Goal: Transaction & Acquisition: Book appointment/travel/reservation

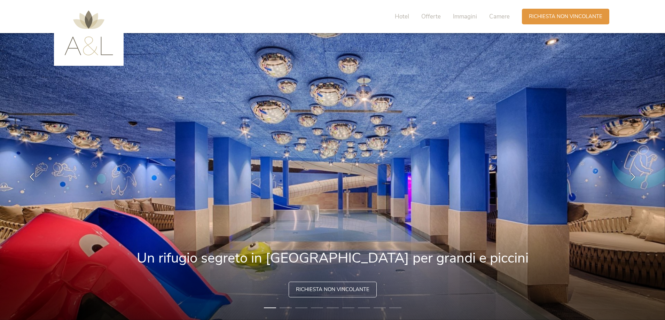
drag, startPoint x: 545, startPoint y: 246, endPoint x: 537, endPoint y: 245, distance: 8.5
click at [543, 245] on img at bounding box center [332, 176] width 665 height 287
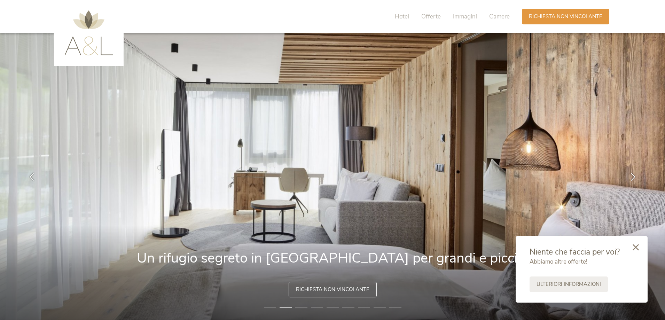
click at [636, 248] on icon at bounding box center [636, 247] width 6 height 6
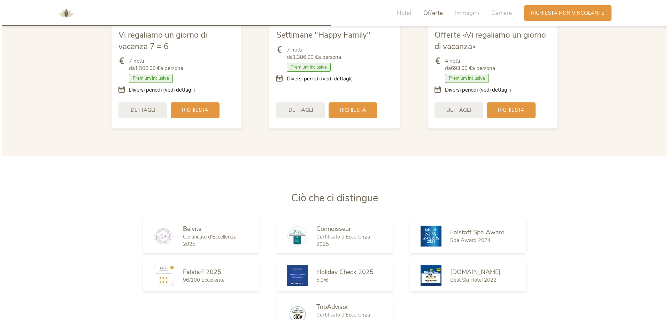
scroll to position [871, 0]
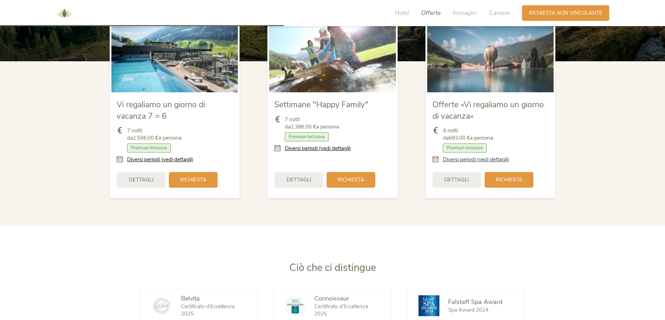
click at [468, 160] on link "Diversi periodi (vedi dettagli)" at bounding box center [476, 159] width 66 height 7
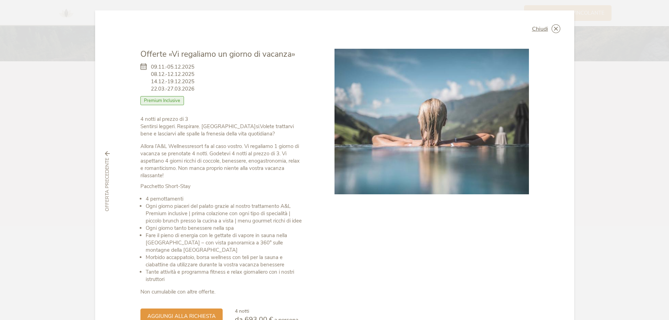
drag, startPoint x: 150, startPoint y: 71, endPoint x: 180, endPoint y: 71, distance: 29.3
click at [180, 71] on span "09.11.-05.12.2025 08.12.-12.12.2025 14.12.-19.12.2025 22.03.-27.03.2026" at bounding box center [173, 77] width 44 height 29
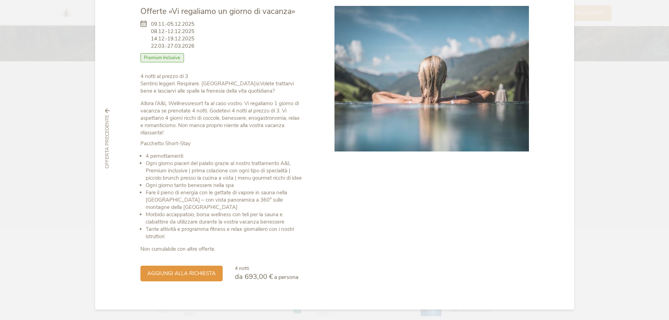
scroll to position [0, 0]
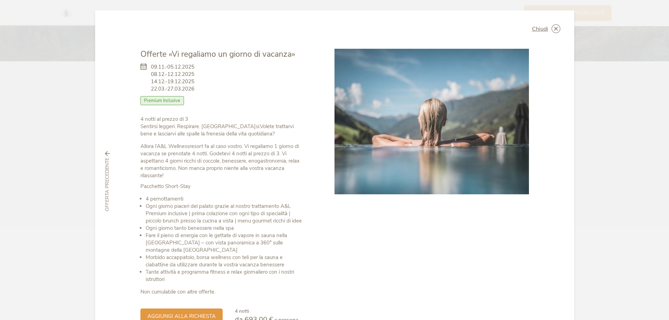
click at [108, 154] on icon at bounding box center [107, 153] width 5 height 5
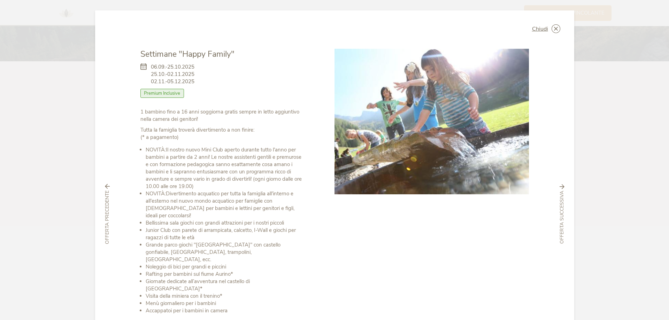
click at [108, 153] on div "Chiudi Settimane "Happy Family" 06.09.-25.10.2025 25.10.-02.11.2025 02.11.-05.1…" at bounding box center [334, 213] width 479 height 407
click at [106, 184] on icon at bounding box center [107, 186] width 5 height 5
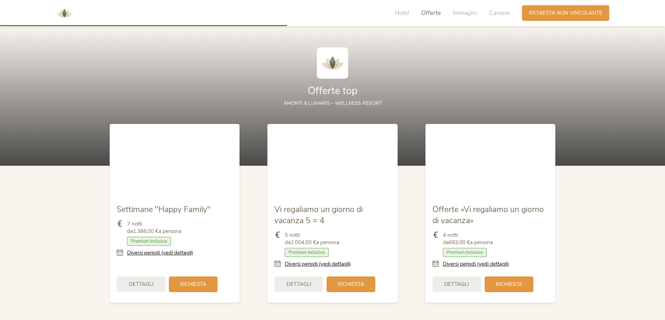
scroll to position [940, 0]
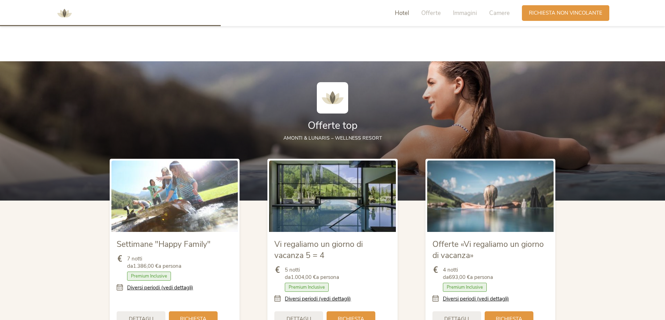
scroll to position [801, 0]
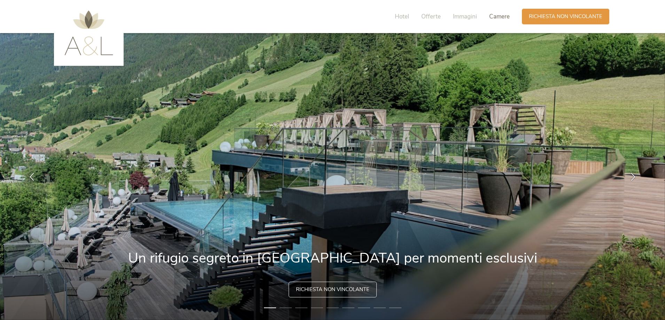
click at [499, 16] on span "Camere" at bounding box center [499, 17] width 21 height 8
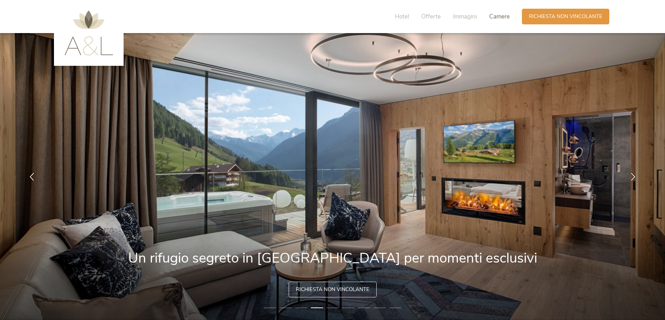
click at [503, 15] on span "Camere" at bounding box center [499, 17] width 21 height 8
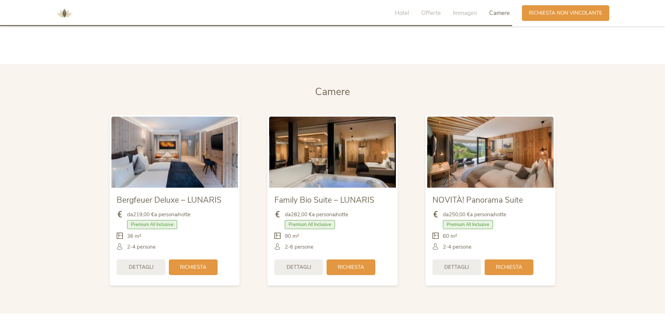
scroll to position [1658, 0]
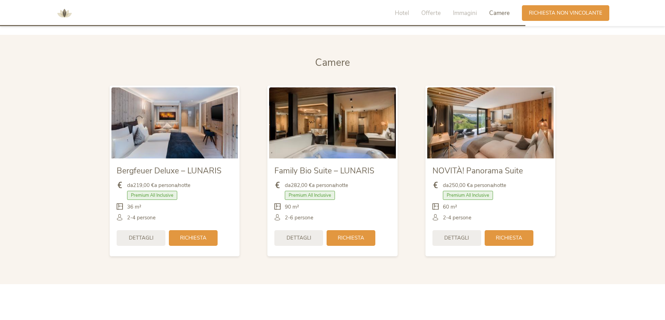
click at [305, 155] on img at bounding box center [332, 122] width 126 height 71
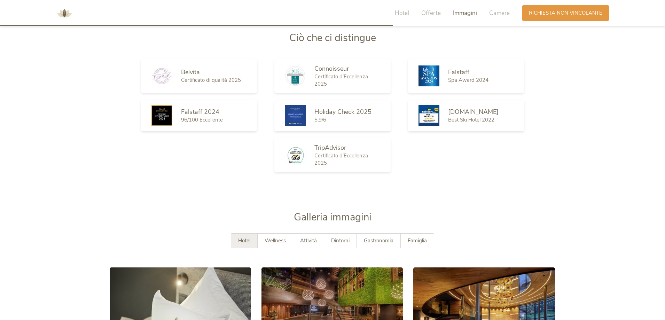
scroll to position [1275, 0]
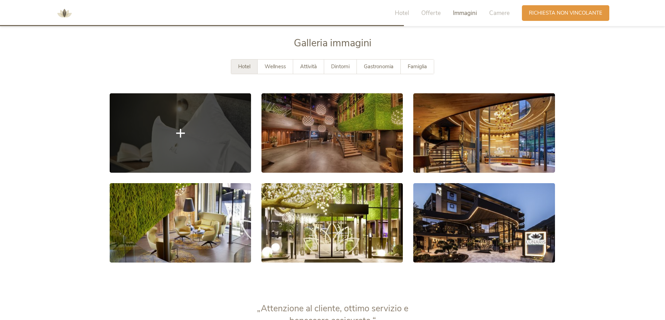
click at [196, 142] on link at bounding box center [180, 132] width 141 height 79
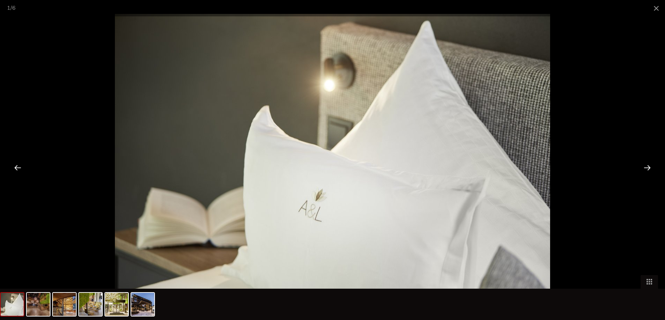
click at [655, 168] on div at bounding box center [648, 168] width 22 height 22
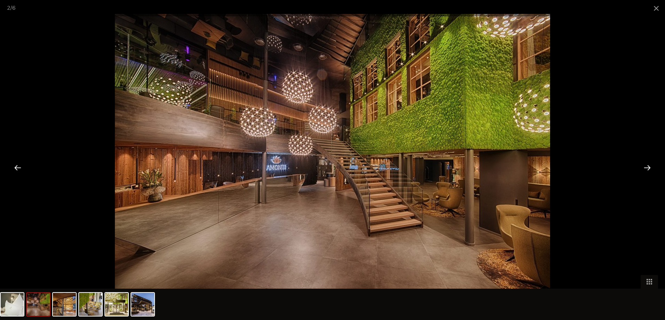
click at [652, 167] on div at bounding box center [648, 168] width 22 height 22
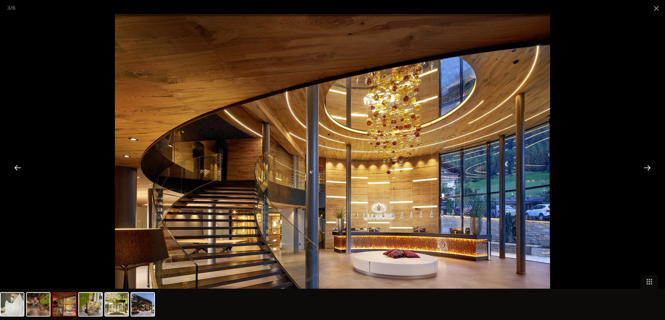
click at [652, 167] on div at bounding box center [648, 168] width 22 height 22
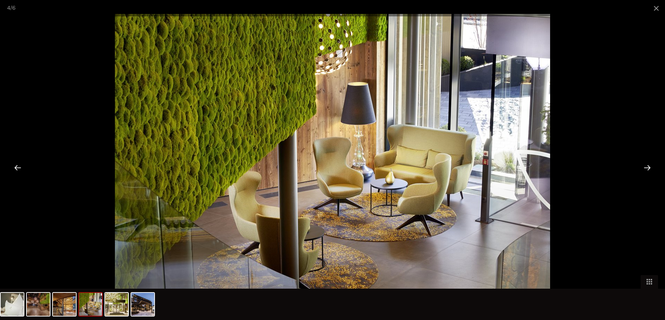
click at [652, 168] on div at bounding box center [648, 168] width 22 height 22
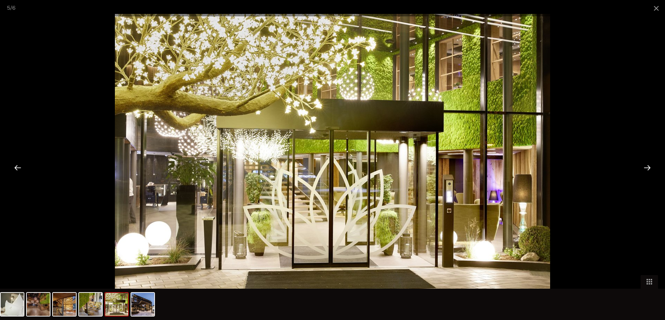
click at [652, 169] on div at bounding box center [648, 168] width 22 height 22
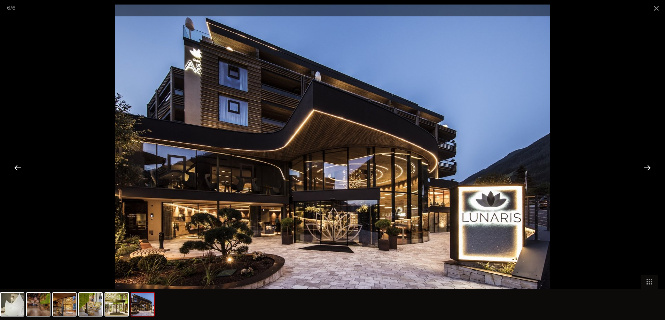
click at [652, 169] on div at bounding box center [648, 168] width 22 height 22
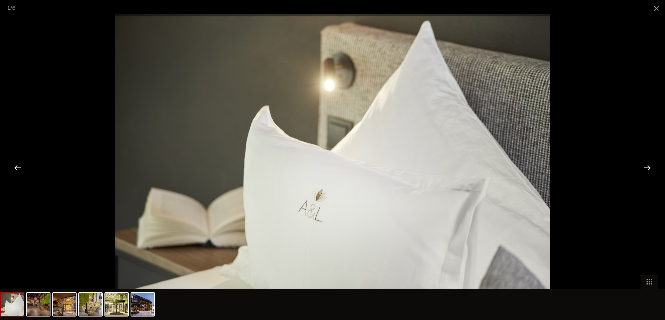
click at [652, 169] on div at bounding box center [648, 168] width 22 height 22
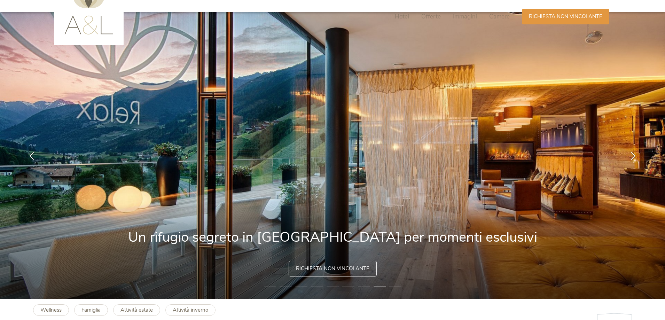
scroll to position [0, 0]
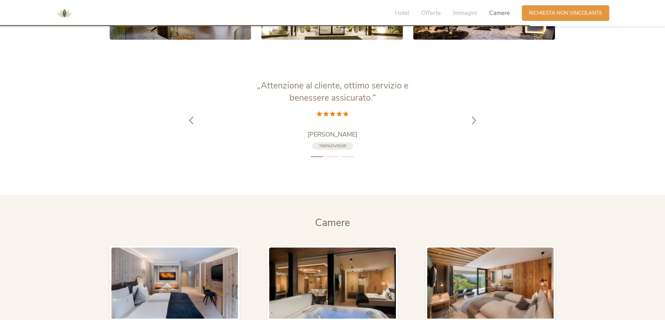
scroll to position [1706, 0]
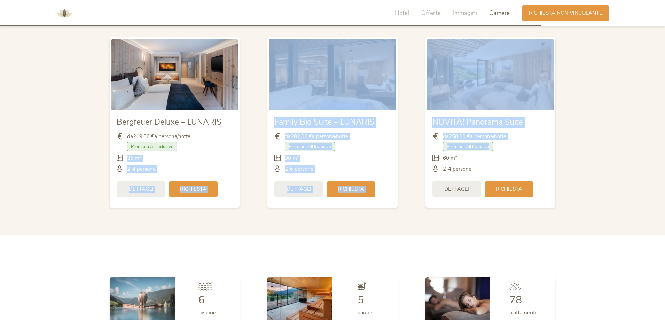
drag, startPoint x: 493, startPoint y: 150, endPoint x: 353, endPoint y: 170, distance: 141.8
click at [216, 148] on div "Bergfeuer Deluxe – LUNARIS da 219,00 € a persona/notte Premium All Inclusive De…" at bounding box center [333, 122] width 474 height 185
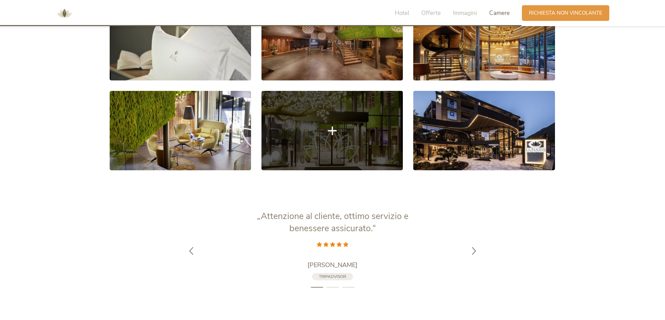
scroll to position [1332, 0]
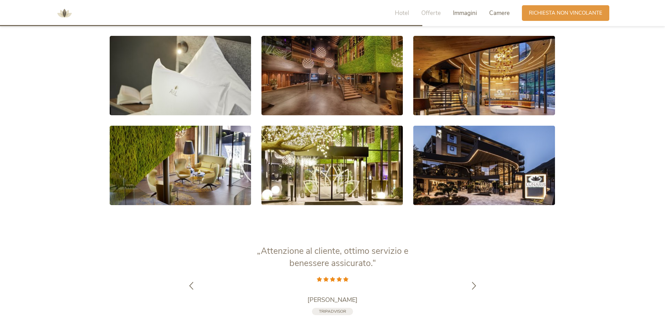
click at [500, 15] on span "Camere" at bounding box center [499, 13] width 21 height 8
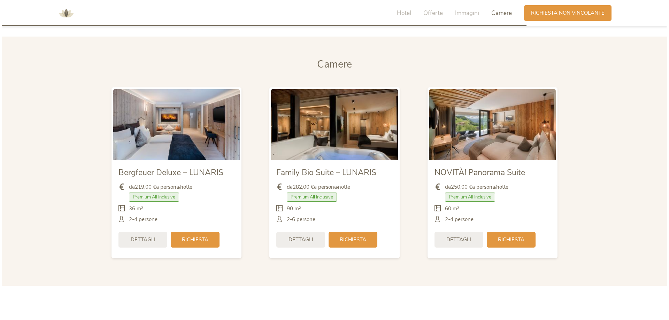
scroll to position [1658, 0]
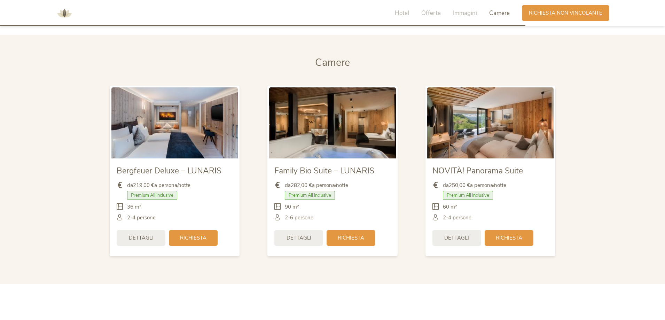
drag, startPoint x: 352, startPoint y: 48, endPoint x: 350, endPoint y: 57, distance: 8.6
click at [352, 49] on section "Camere Camere Bergfeuer Deluxe – LUNARIS da 219,00 € a persona/notte Premium Al…" at bounding box center [332, 159] width 665 height 249
click at [348, 61] on span "Camere" at bounding box center [332, 63] width 35 height 14
click at [304, 126] on img at bounding box center [332, 122] width 126 height 71
click at [309, 241] on span "Dettagli" at bounding box center [299, 237] width 25 height 7
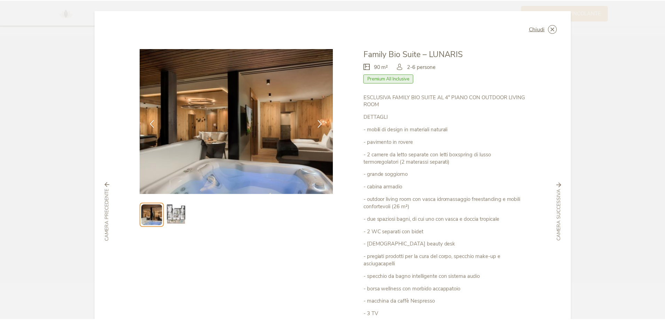
scroll to position [0, 0]
click at [543, 29] on span "Chiudi" at bounding box center [540, 29] width 16 height 6
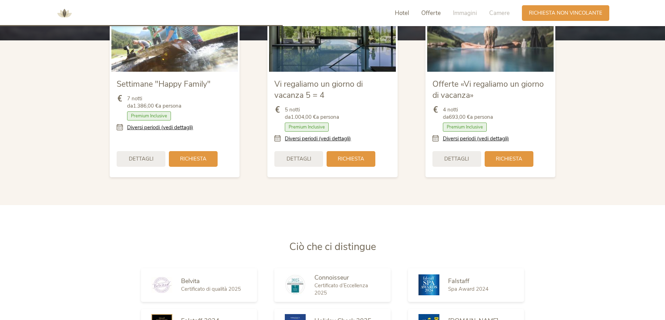
click at [404, 17] on span "Hotel" at bounding box center [402, 13] width 14 height 8
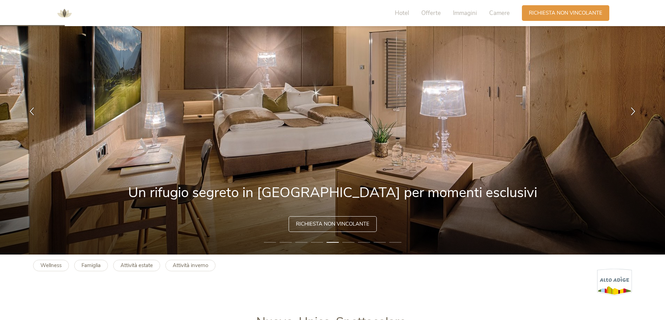
scroll to position [240, 0]
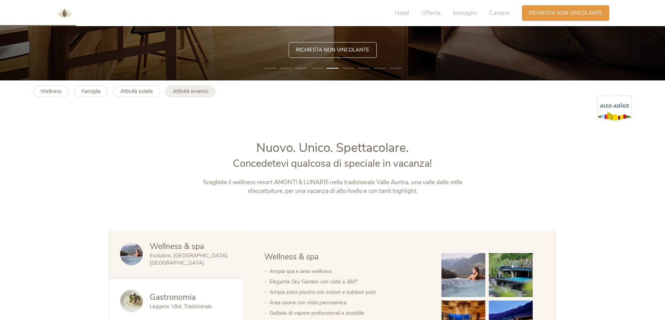
click at [188, 91] on b "Attività inverno" at bounding box center [191, 91] width 36 height 7
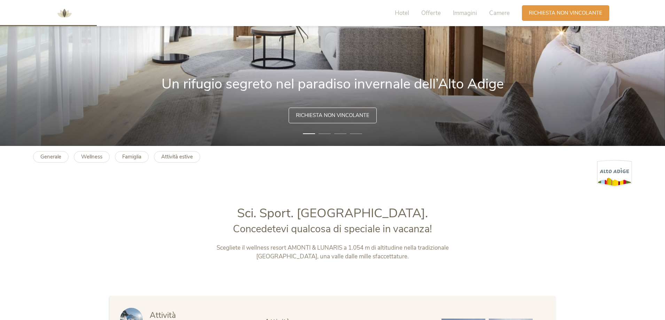
scroll to position [279, 0]
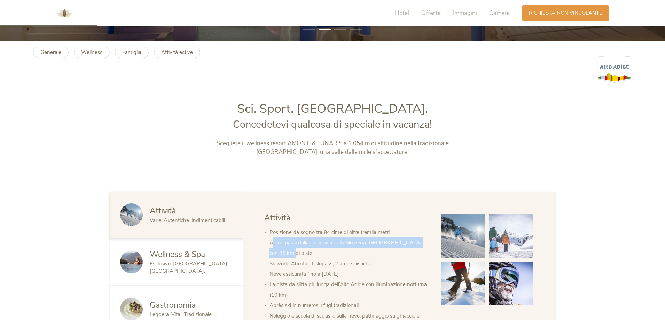
drag, startPoint x: 274, startPoint y: 243, endPoint x: 371, endPoint y: 257, distance: 97.8
click at [371, 257] on li "A due passi dalla cabinovia della Skiarena Klausberg con 86 km di piste" at bounding box center [349, 247] width 158 height 21
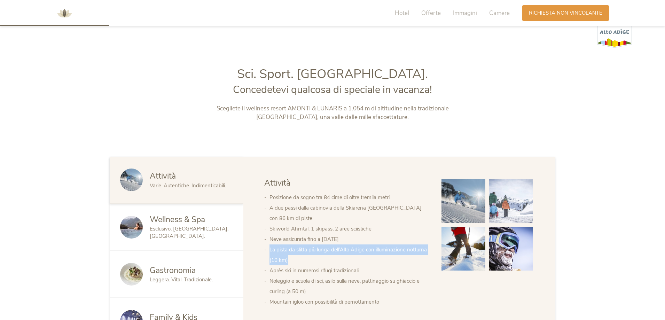
drag, startPoint x: 270, startPoint y: 249, endPoint x: 412, endPoint y: 261, distance: 142.6
click at [412, 261] on li "La pista da slitta più lunga dell’Alto Adige con illuminazione notturna (10 km)" at bounding box center [349, 254] width 158 height 21
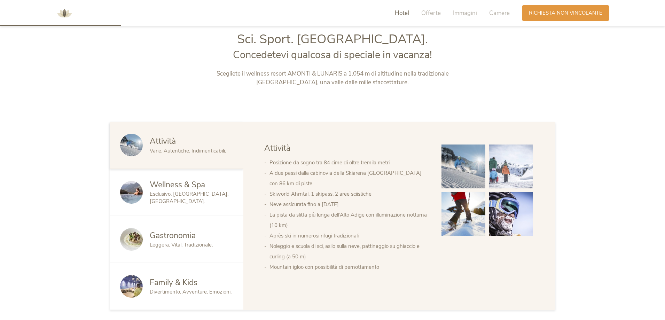
click at [197, 281] on span "Family & Kids" at bounding box center [174, 282] width 48 height 11
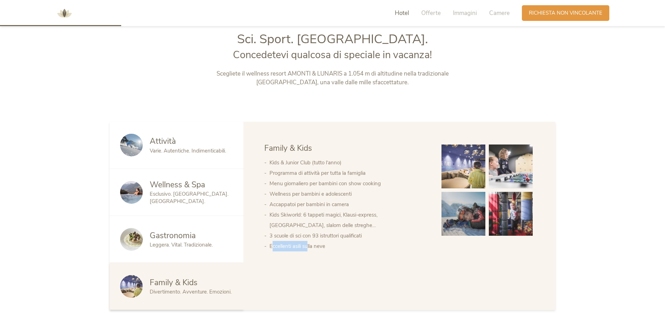
drag, startPoint x: 273, startPoint y: 245, endPoint x: 309, endPoint y: 250, distance: 36.5
click at [309, 250] on li "Eccellenti asili sulla neve" at bounding box center [349, 246] width 158 height 10
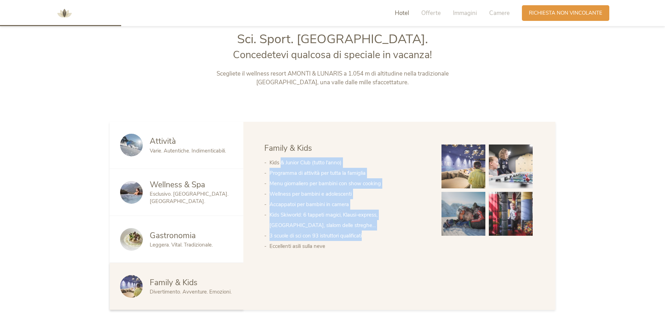
drag, startPoint x: 286, startPoint y: 164, endPoint x: 386, endPoint y: 234, distance: 122.0
click at [386, 234] on ul "Kids & Junior Club (tutto l‘anno) Programma di attività per tutta la famiglia M…" at bounding box center [345, 204] width 163 height 94
click at [466, 170] on img at bounding box center [464, 167] width 44 height 44
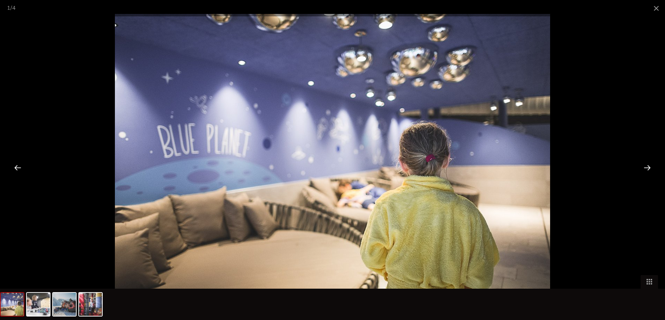
click at [640, 168] on div at bounding box center [648, 168] width 22 height 22
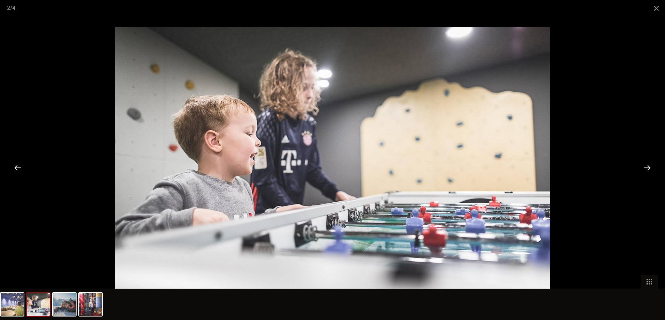
click at [640, 169] on div at bounding box center [648, 168] width 22 height 22
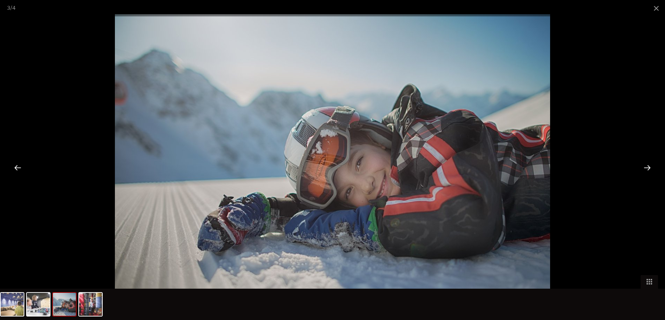
click at [641, 170] on div at bounding box center [648, 168] width 22 height 22
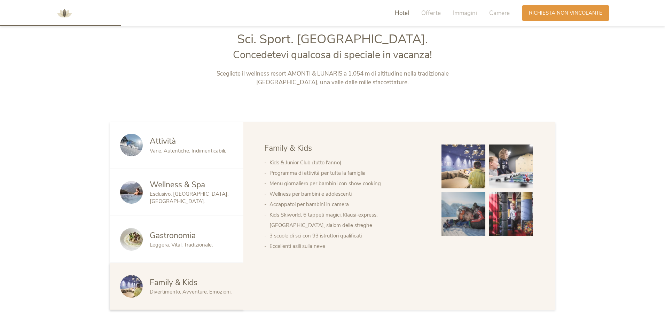
click at [180, 239] on span "Gastronomia" at bounding box center [173, 235] width 46 height 11
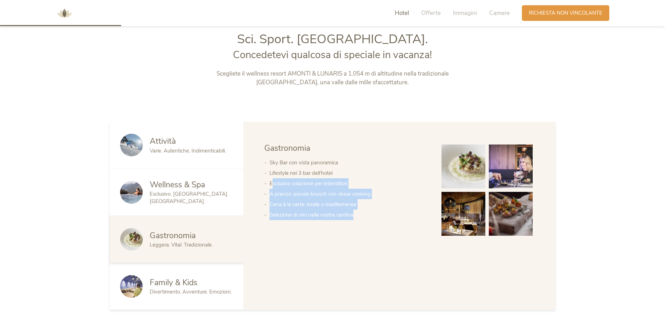
drag, startPoint x: 273, startPoint y: 183, endPoint x: 367, endPoint y: 219, distance: 101.2
click at [367, 219] on ul "Sky Bar con vista panoramica Lifestyle nei 3 bar dell‘hotel Esclusiva colazione…" at bounding box center [345, 188] width 163 height 63
click at [459, 165] on img at bounding box center [464, 167] width 44 height 44
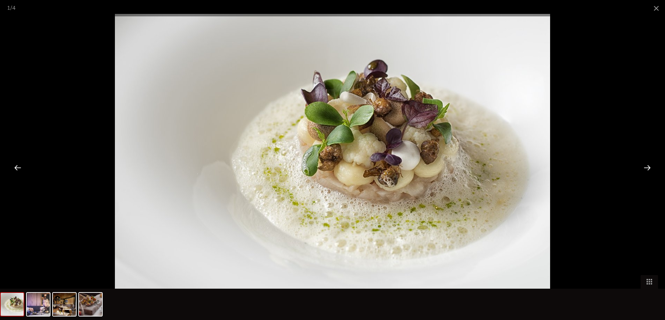
click at [651, 166] on div at bounding box center [648, 168] width 22 height 22
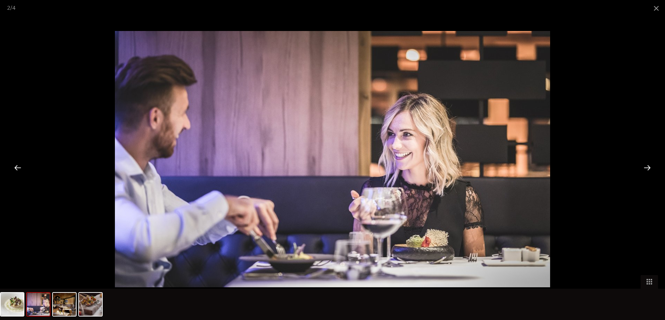
click at [650, 167] on div at bounding box center [648, 168] width 22 height 22
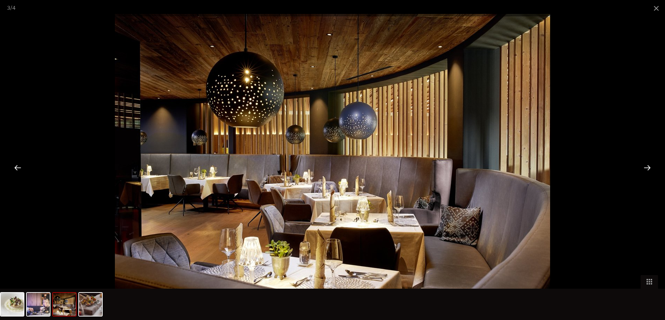
click at [649, 169] on div at bounding box center [648, 168] width 22 height 22
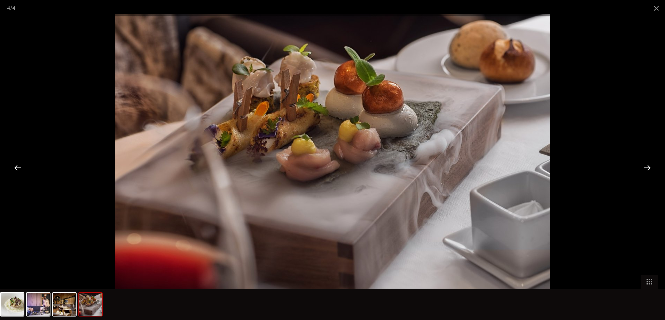
click at [649, 169] on div at bounding box center [648, 168] width 22 height 22
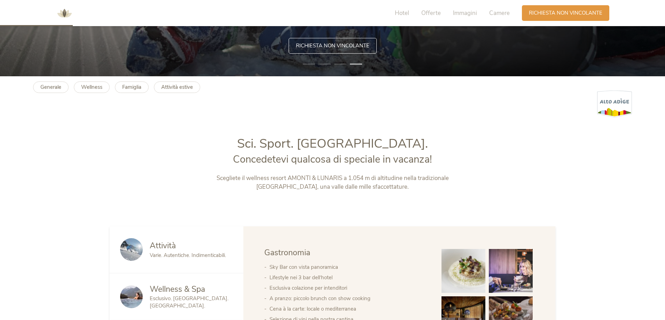
scroll to position [209, 0]
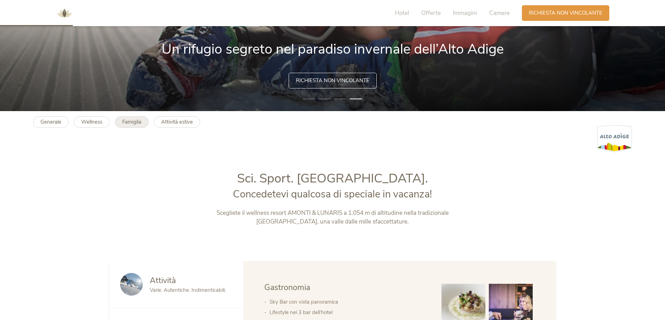
click at [132, 122] on b "Famiglia" at bounding box center [131, 121] width 19 height 7
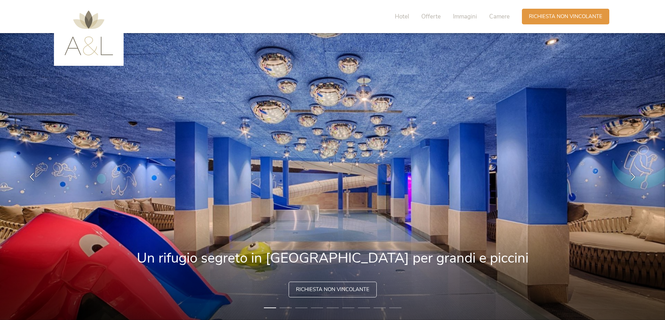
drag, startPoint x: 399, startPoint y: 237, endPoint x: 362, endPoint y: 228, distance: 37.7
click at [362, 228] on img at bounding box center [332, 176] width 665 height 287
click at [286, 307] on li "2" at bounding box center [286, 307] width 12 height 7
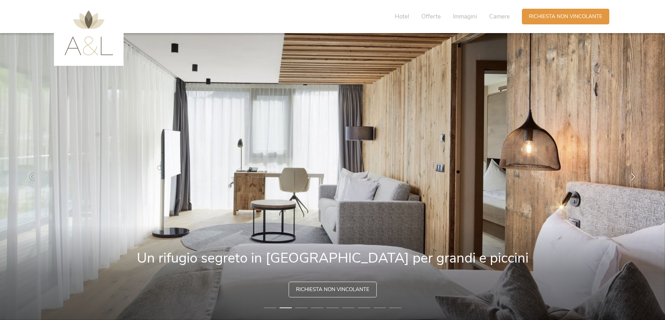
click at [301, 308] on li "3" at bounding box center [301, 307] width 12 height 7
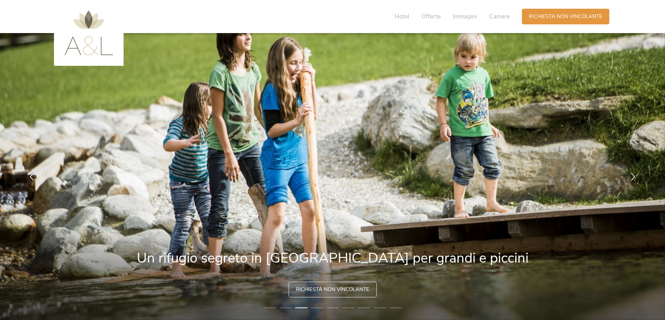
click at [316, 309] on li "4" at bounding box center [317, 307] width 12 height 7
click at [329, 307] on li "5" at bounding box center [333, 307] width 12 height 7
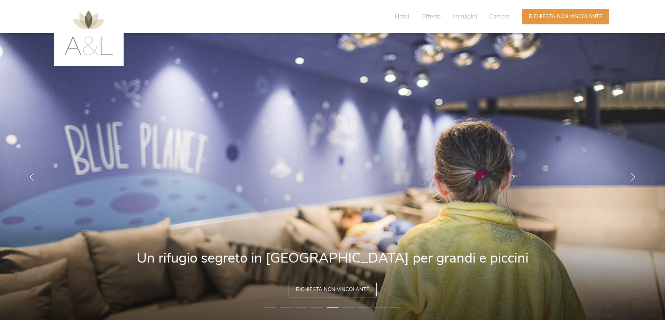
click at [352, 307] on li "6" at bounding box center [348, 307] width 12 height 7
click at [349, 307] on li "6" at bounding box center [348, 307] width 12 height 7
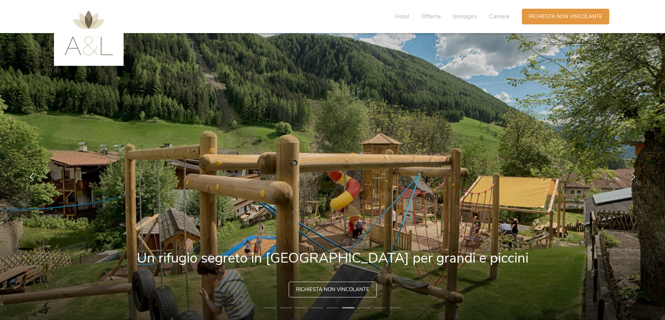
click at [364, 307] on li "7" at bounding box center [364, 307] width 12 height 7
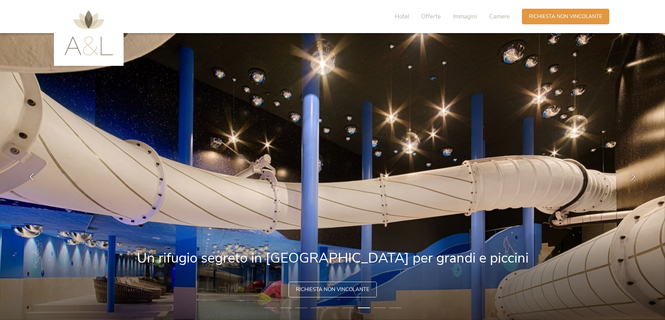
click at [386, 307] on img at bounding box center [332, 176] width 665 height 287
click at [379, 307] on li "8" at bounding box center [380, 307] width 12 height 7
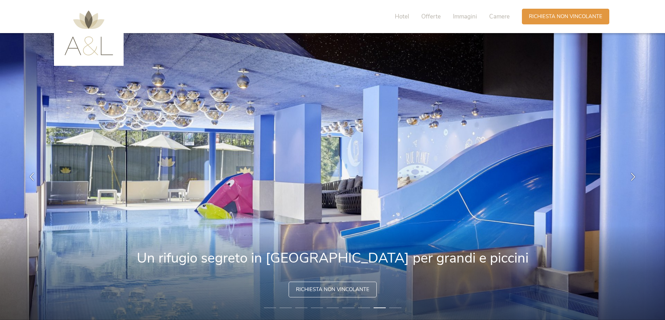
click at [391, 304] on img at bounding box center [332, 176] width 665 height 287
click at [389, 304] on img at bounding box center [332, 176] width 665 height 287
